Goal: Task Accomplishment & Management: Use online tool/utility

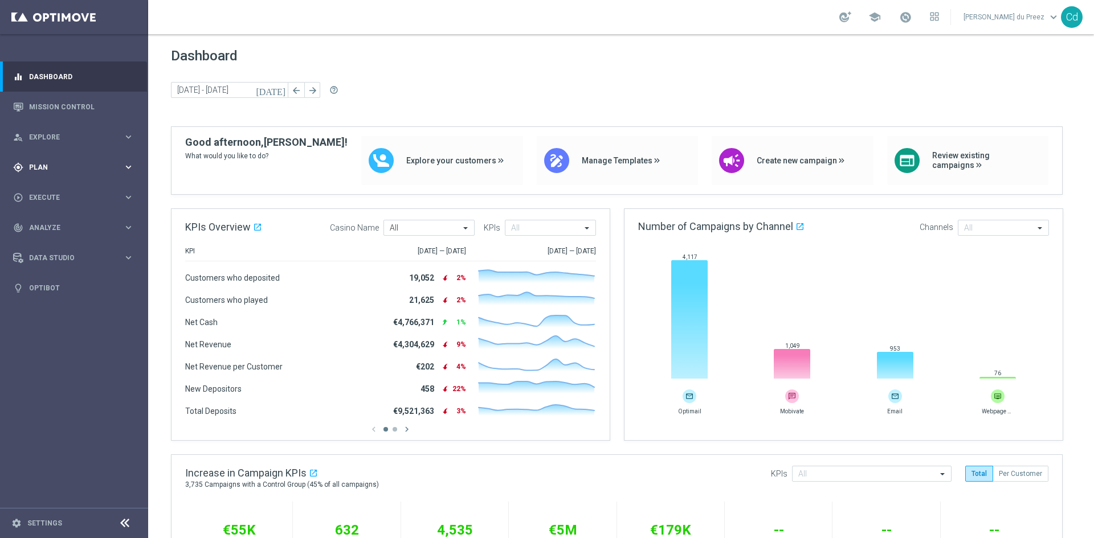
click at [48, 169] on span "Plan" at bounding box center [76, 167] width 94 height 7
click at [53, 221] on button "Templates keyboard_arrow_right" at bounding box center [82, 225] width 105 height 9
click at [56, 245] on link "Optimail" at bounding box center [76, 242] width 83 height 9
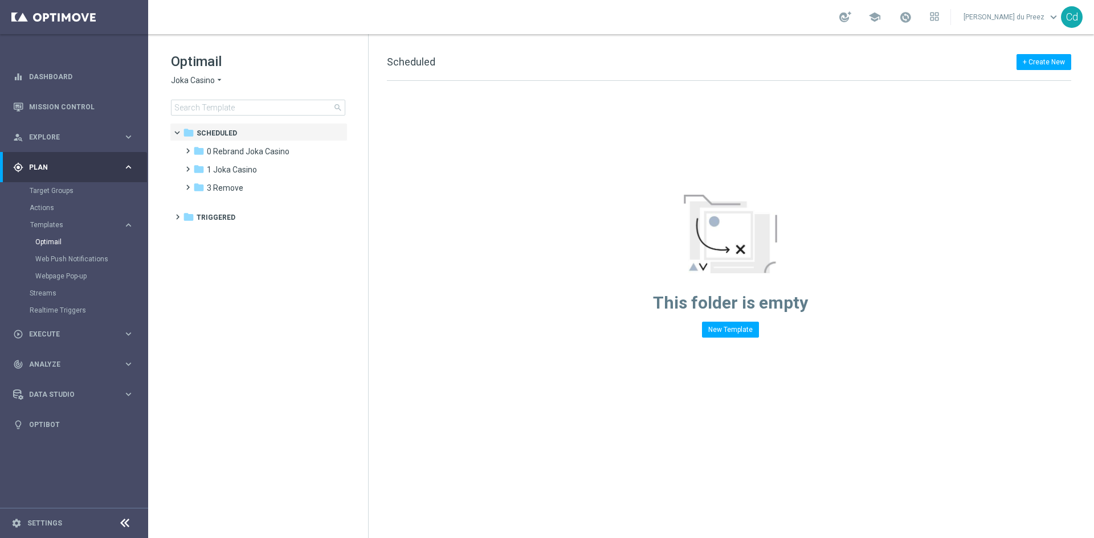
click at [184, 78] on span "Joka Casino" at bounding box center [193, 80] width 44 height 11
click at [0, 0] on span "Le Roi [PERSON_NAME]" at bounding box center [0, 0] width 0 height 0
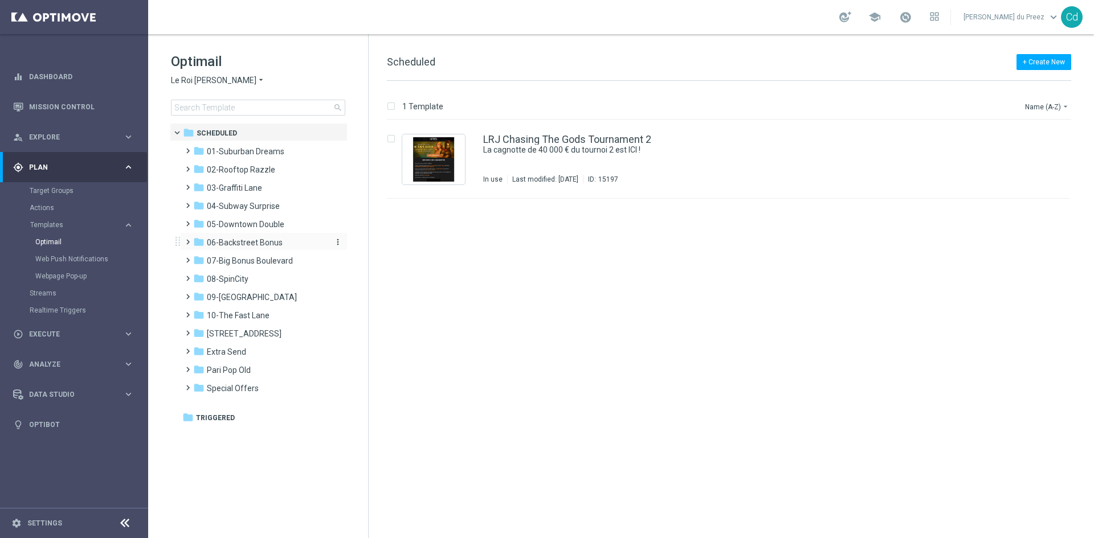
click at [275, 239] on span "06-Backstreet Bonus" at bounding box center [245, 243] width 76 height 10
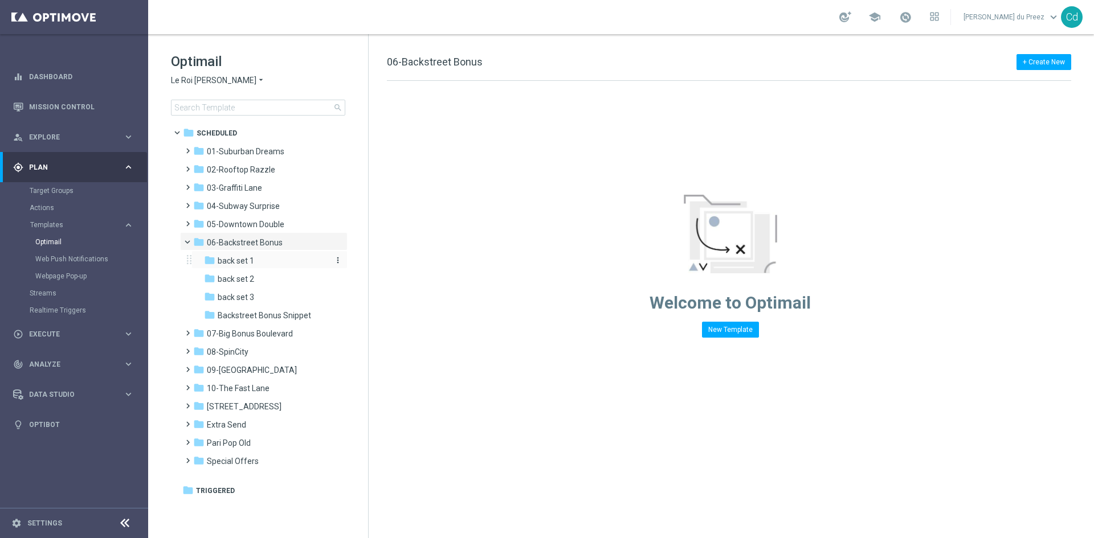
click at [233, 261] on span "back set 1" at bounding box center [236, 261] width 36 height 10
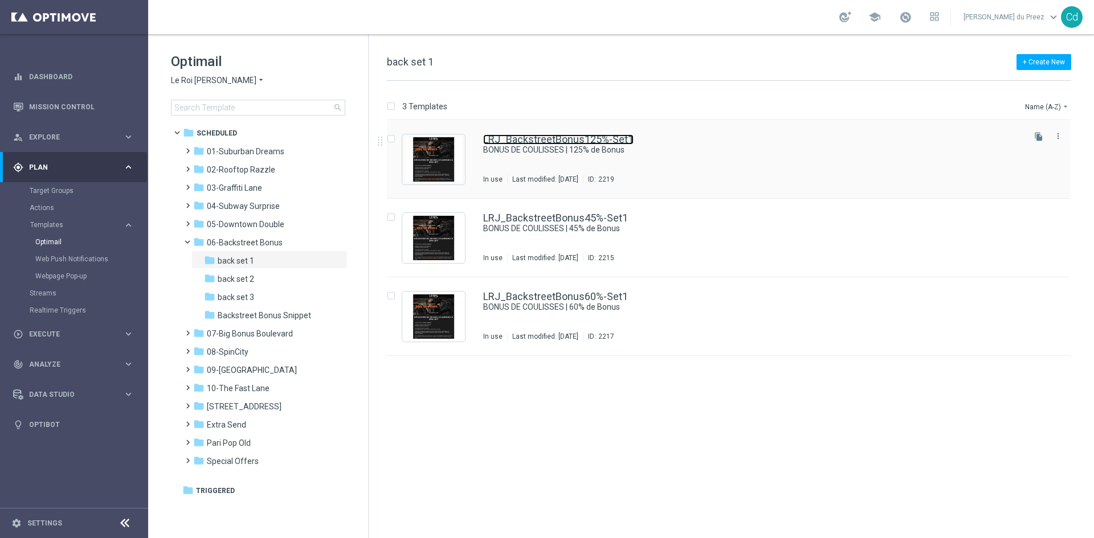
drag, startPoint x: 559, startPoint y: 137, endPoint x: 607, endPoint y: 137, distance: 48.4
click at [560, 137] on link "LRJ_BackstreetBonus125%-Set1" at bounding box center [558, 139] width 150 height 10
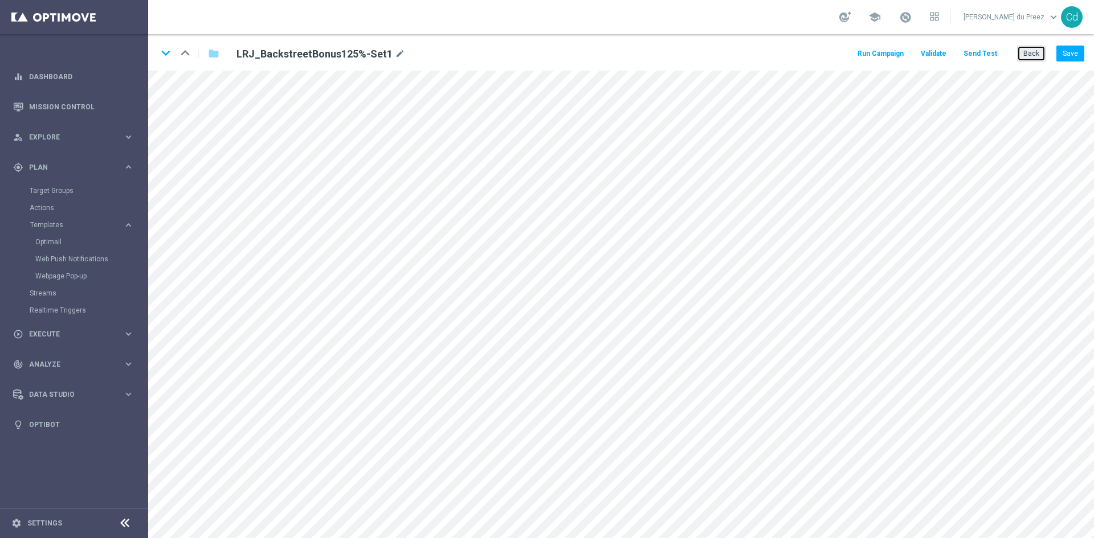
click at [1037, 56] on button "Back" at bounding box center [1031, 54] width 28 height 16
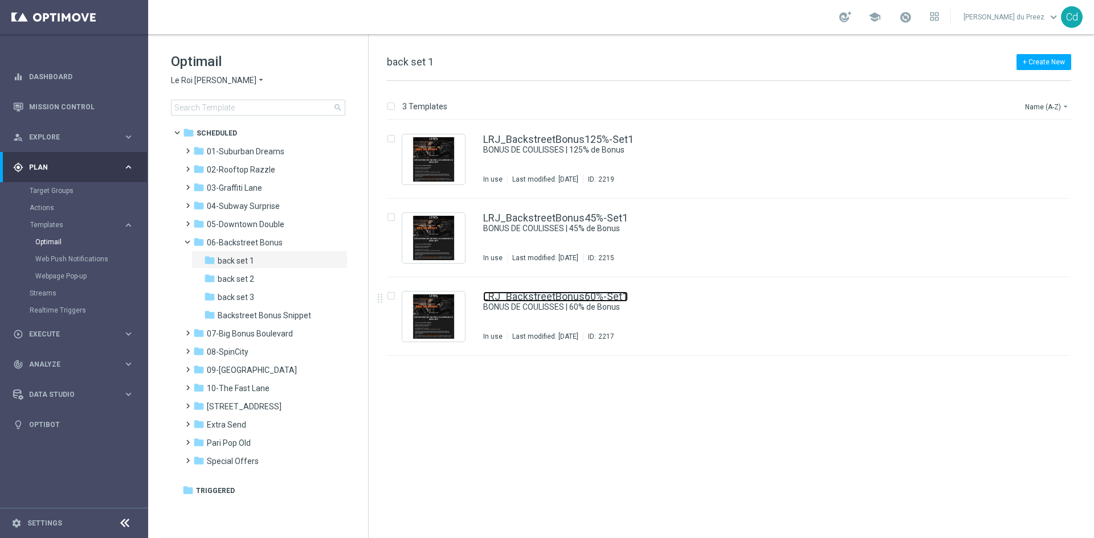
drag, startPoint x: 599, startPoint y: 297, endPoint x: 637, endPoint y: 298, distance: 38.2
click at [599, 297] on link "LRJ_BackstreetBonus60%-Set1" at bounding box center [555, 297] width 145 height 10
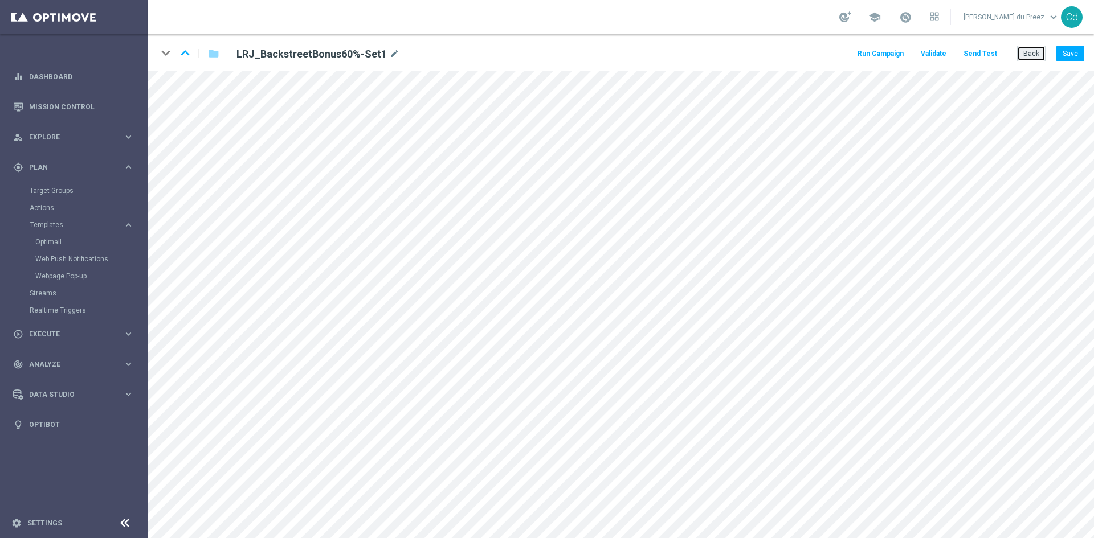
click at [1035, 53] on button "Back" at bounding box center [1031, 54] width 28 height 16
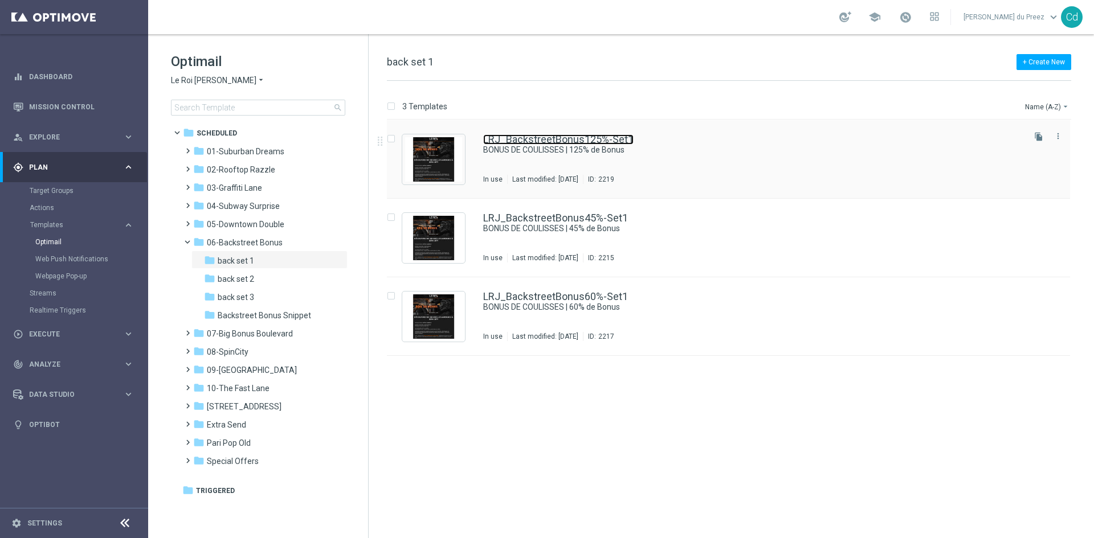
click at [577, 138] on link "LRJ_BackstreetBonus125%-Set1" at bounding box center [558, 139] width 150 height 10
